Goal: Use online tool/utility: Use online tool/utility

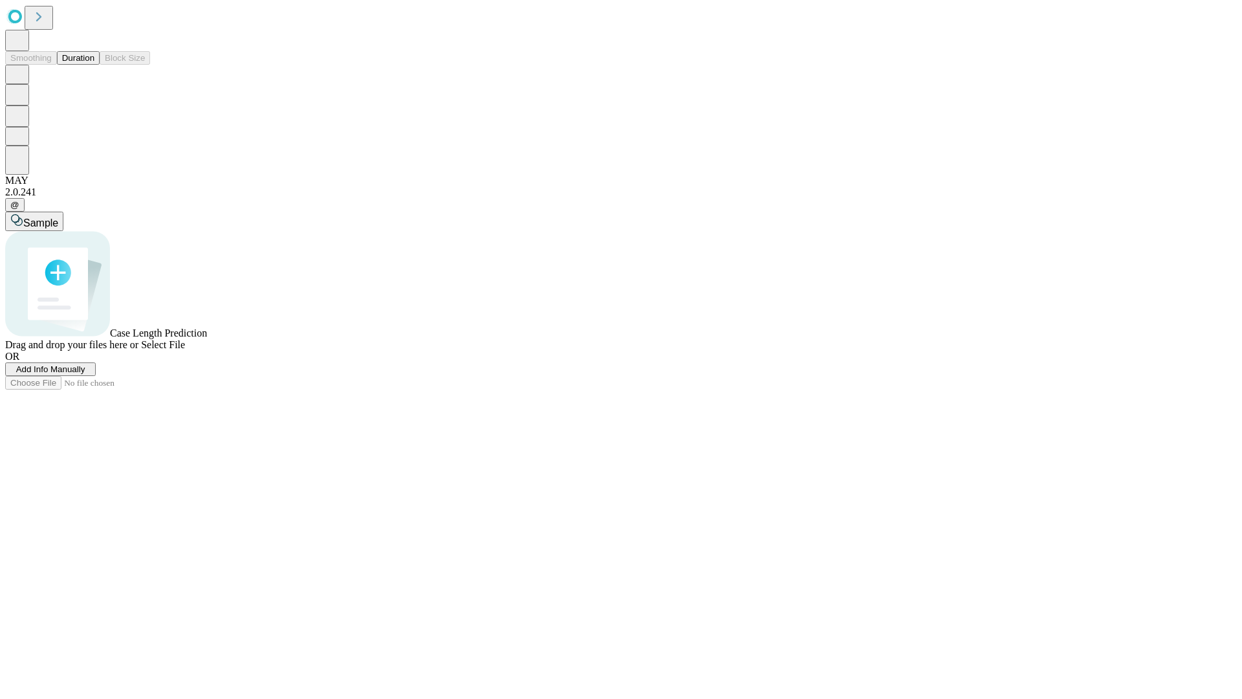
click at [94, 65] on button "Duration" at bounding box center [78, 58] width 43 height 14
click at [185, 350] on span "Select File" at bounding box center [163, 344] width 44 height 11
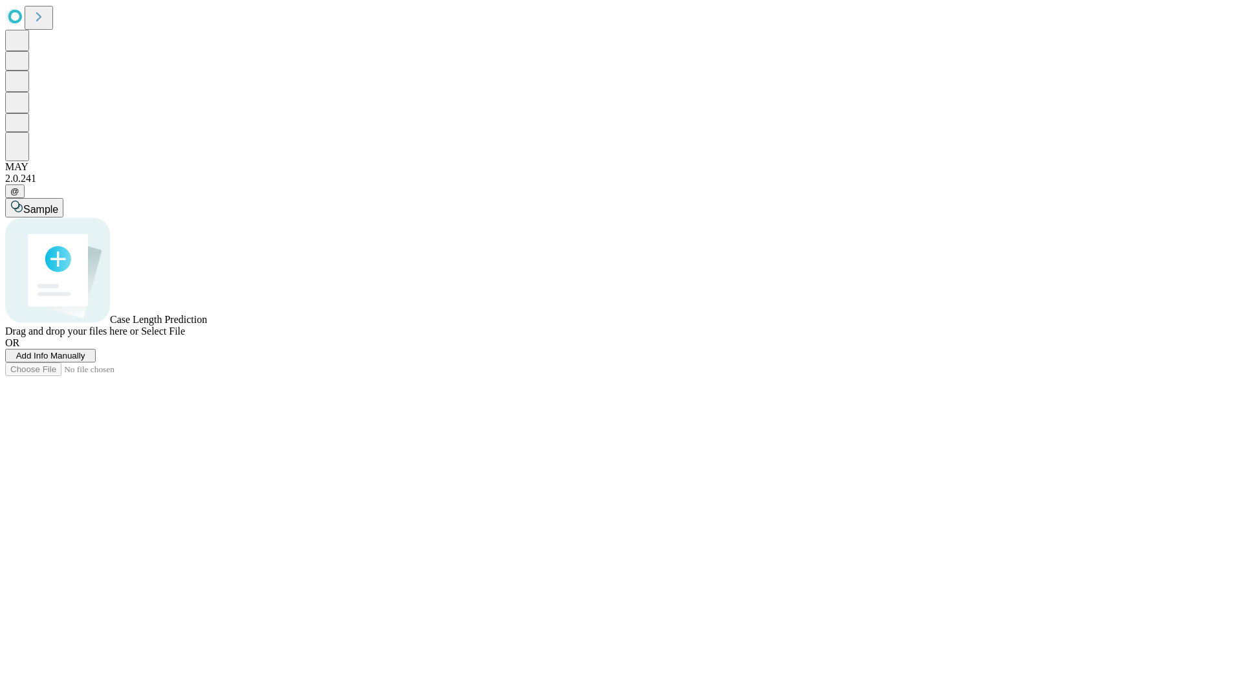
click at [185, 336] on span "Select File" at bounding box center [163, 330] width 44 height 11
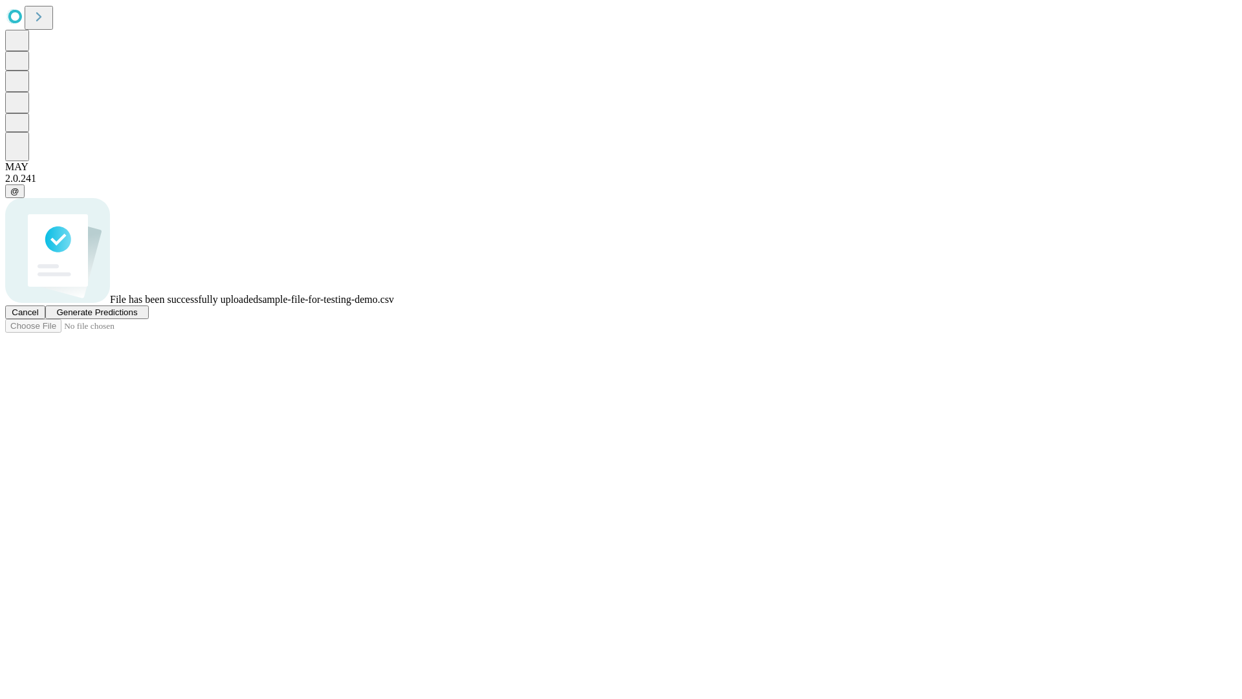
click at [137, 317] on span "Generate Predictions" at bounding box center [96, 312] width 81 height 10
